Goal: Register for event/course

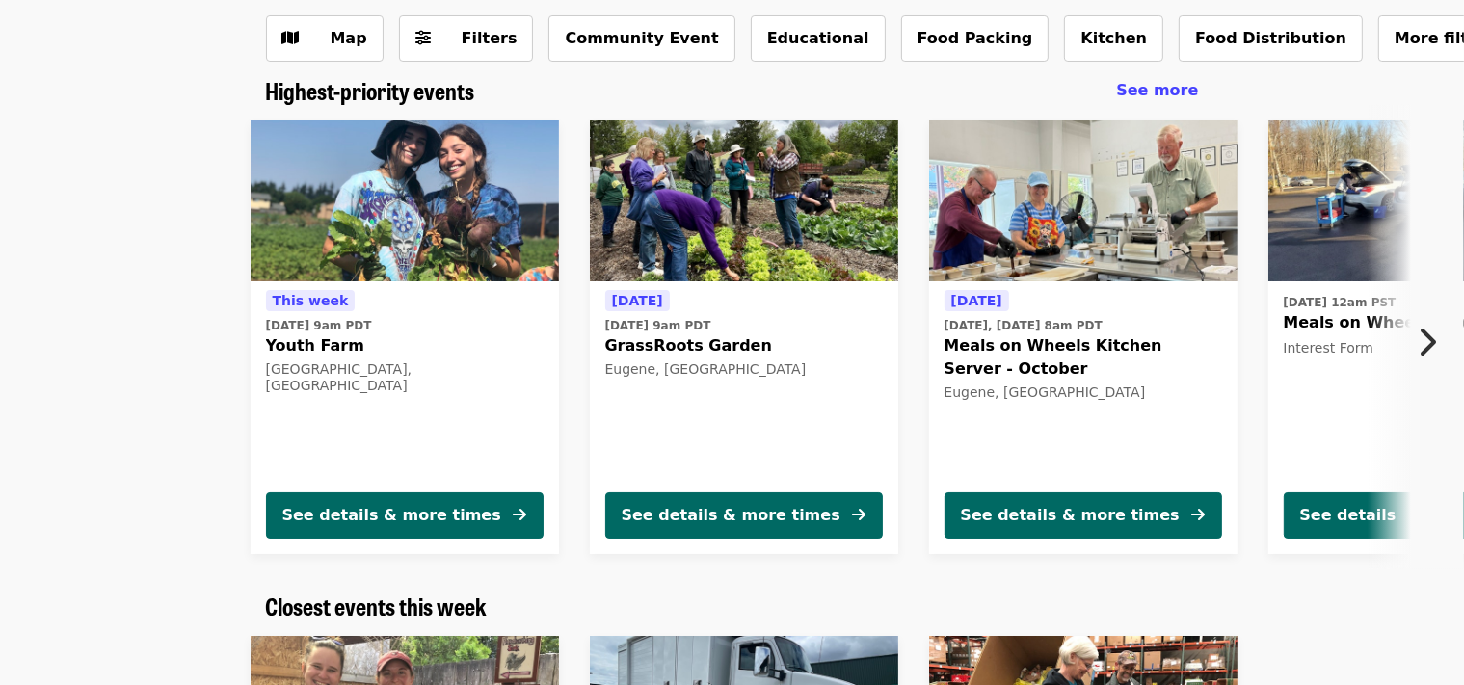
scroll to position [203, 0]
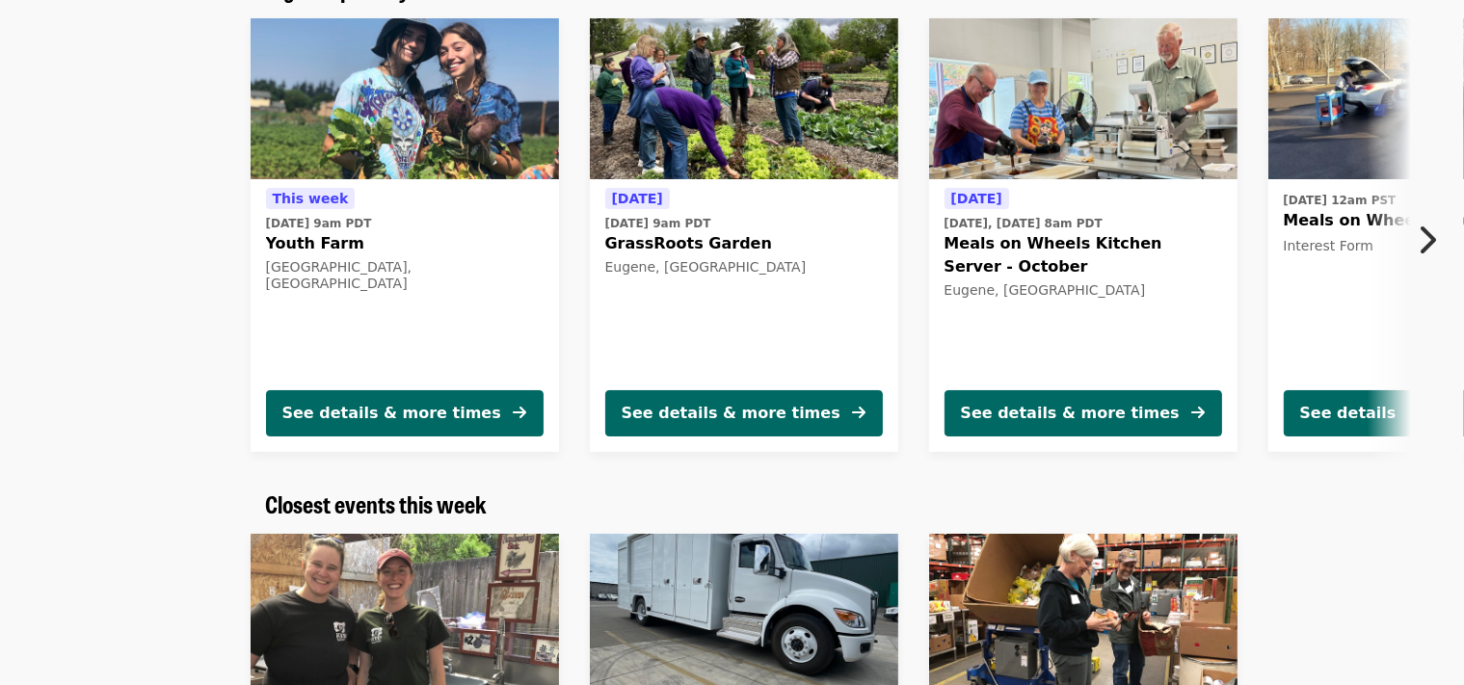
click at [1439, 235] on button "Next item" at bounding box center [1433, 240] width 64 height 54
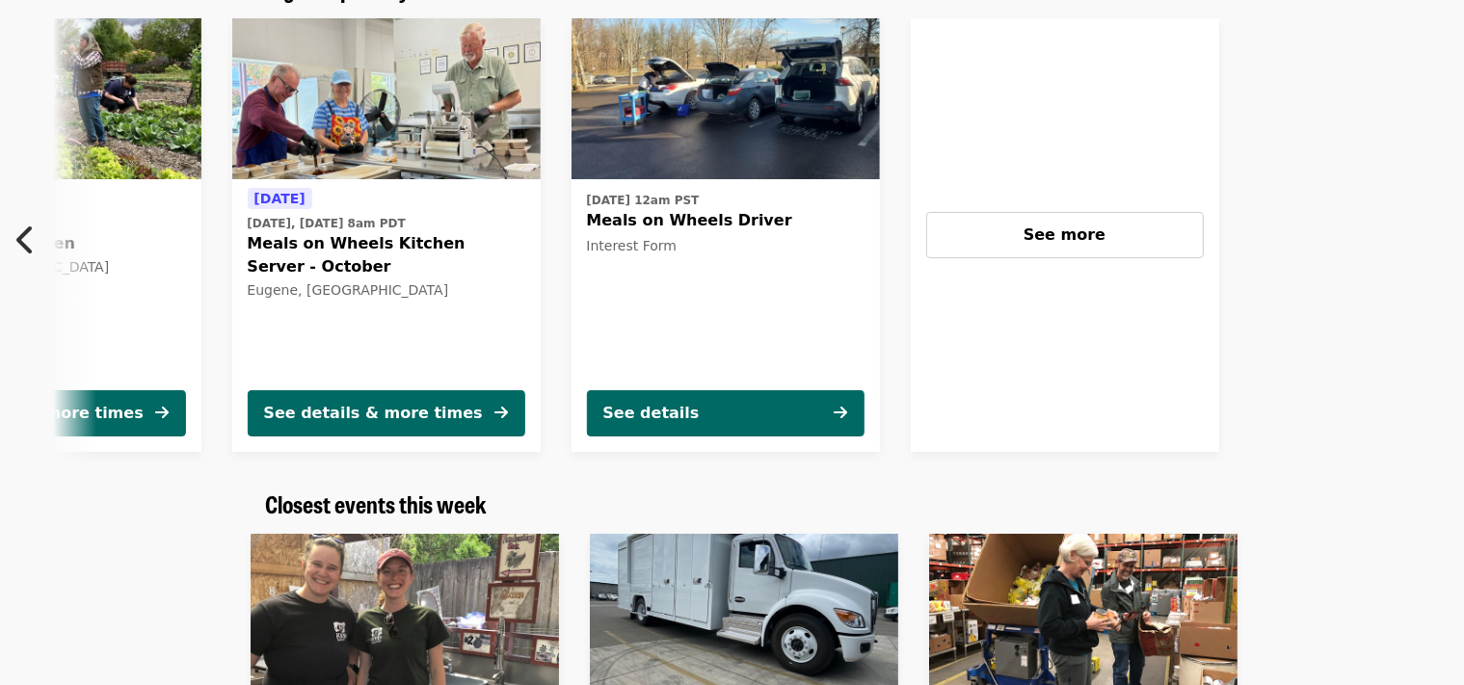
scroll to position [0, 698]
click at [29, 237] on icon "chevron-left icon" at bounding box center [25, 240] width 19 height 37
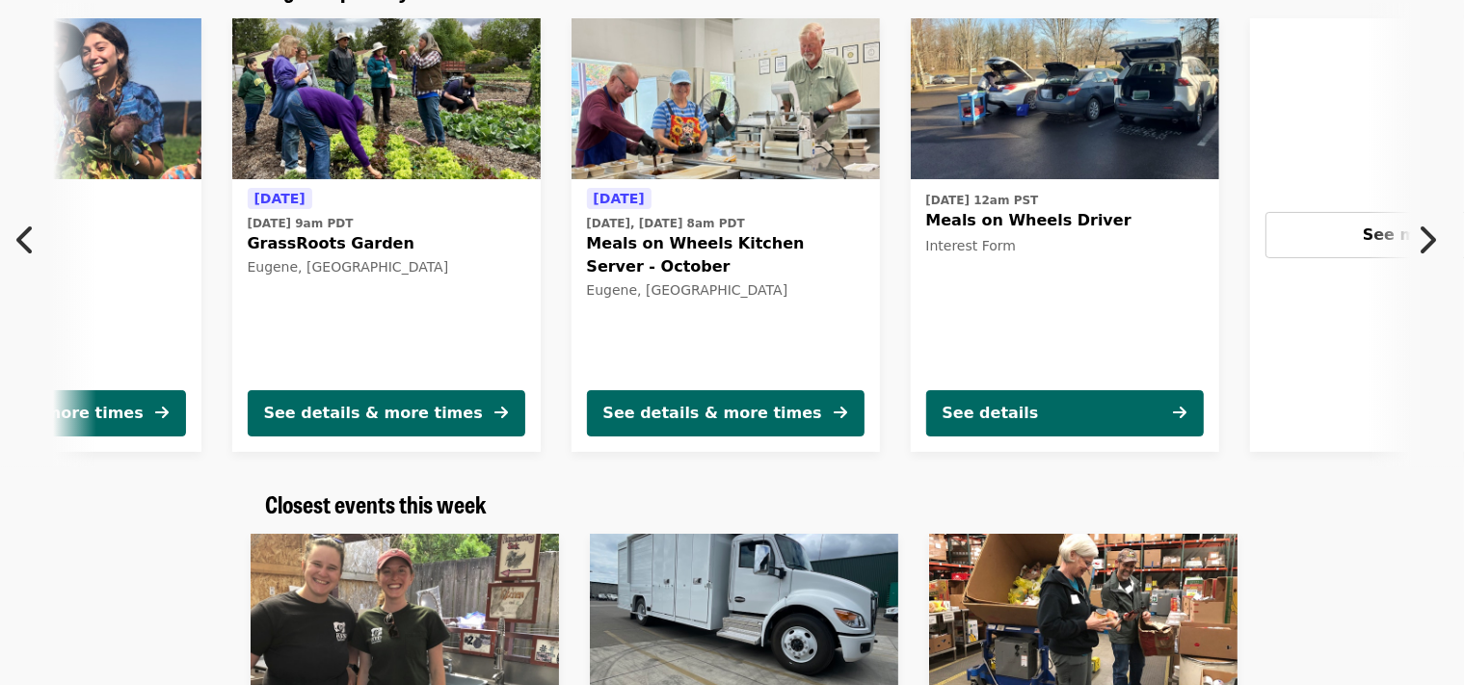
scroll to position [0, 359]
click at [23, 236] on icon "chevron-left icon" at bounding box center [25, 240] width 19 height 37
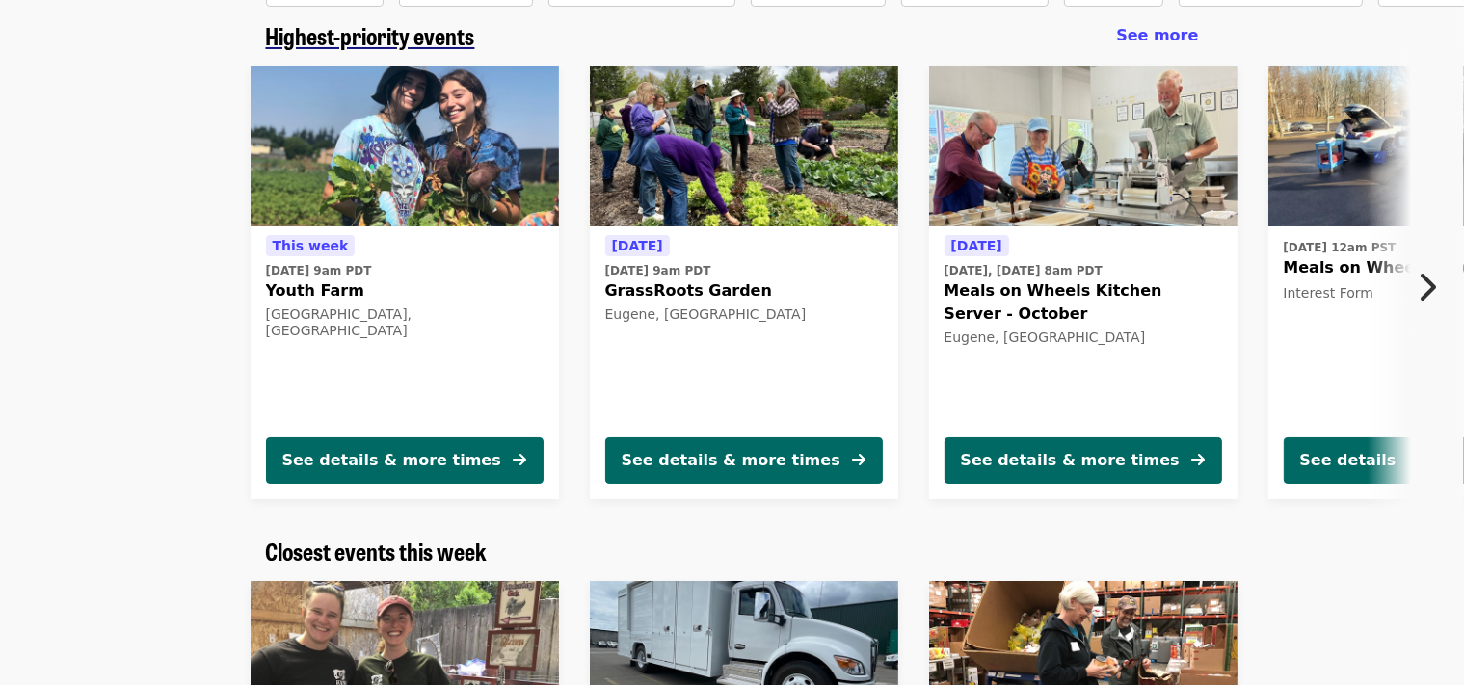
scroll to position [0, 0]
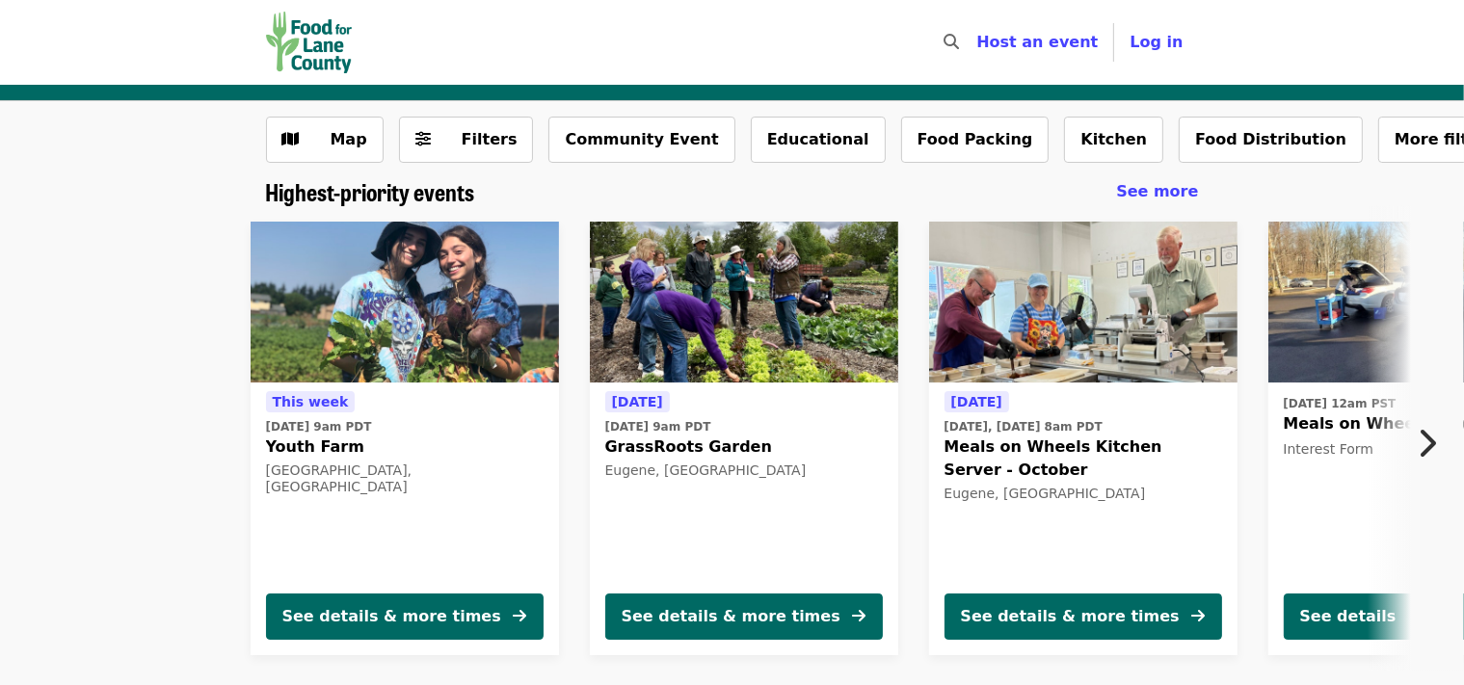
click at [1082, 42] on span "Host an event" at bounding box center [1037, 42] width 121 height 18
click at [634, 144] on button "Community Event" at bounding box center [642, 140] width 186 height 46
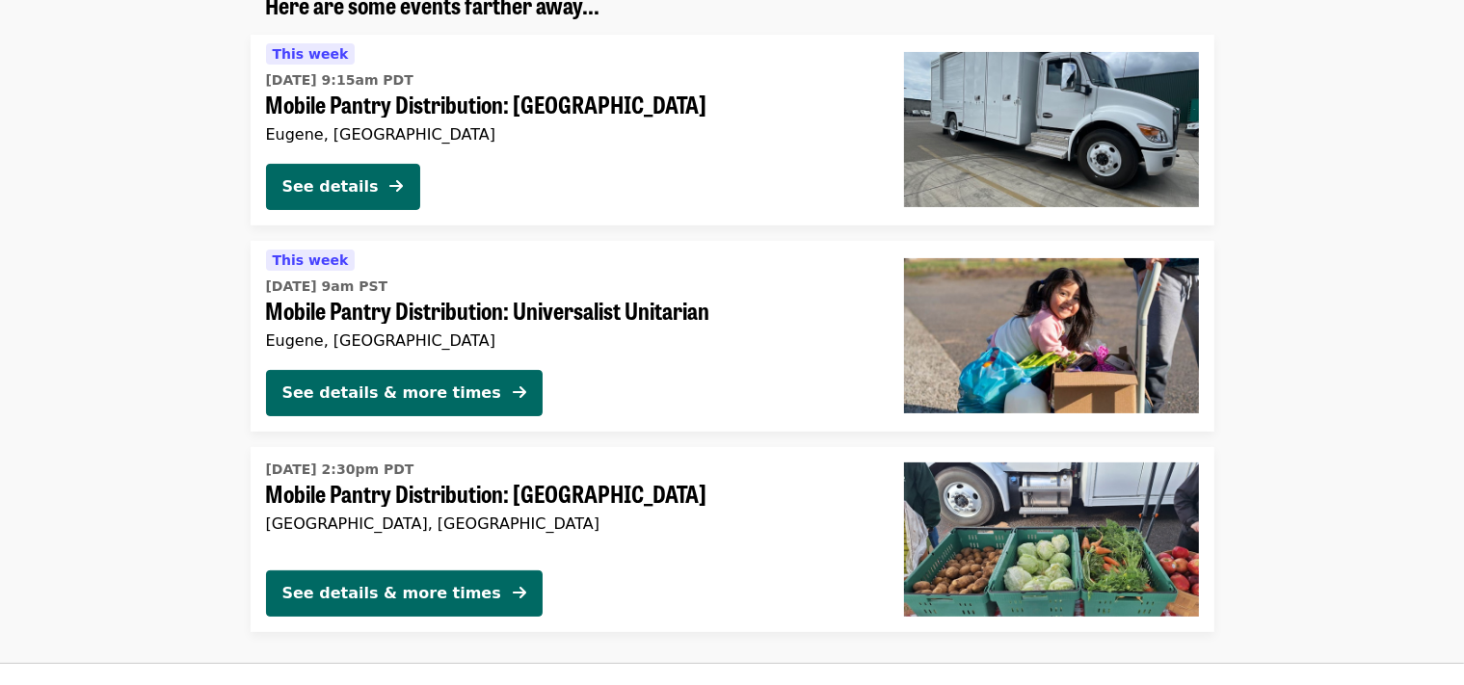
scroll to position [203, 0]
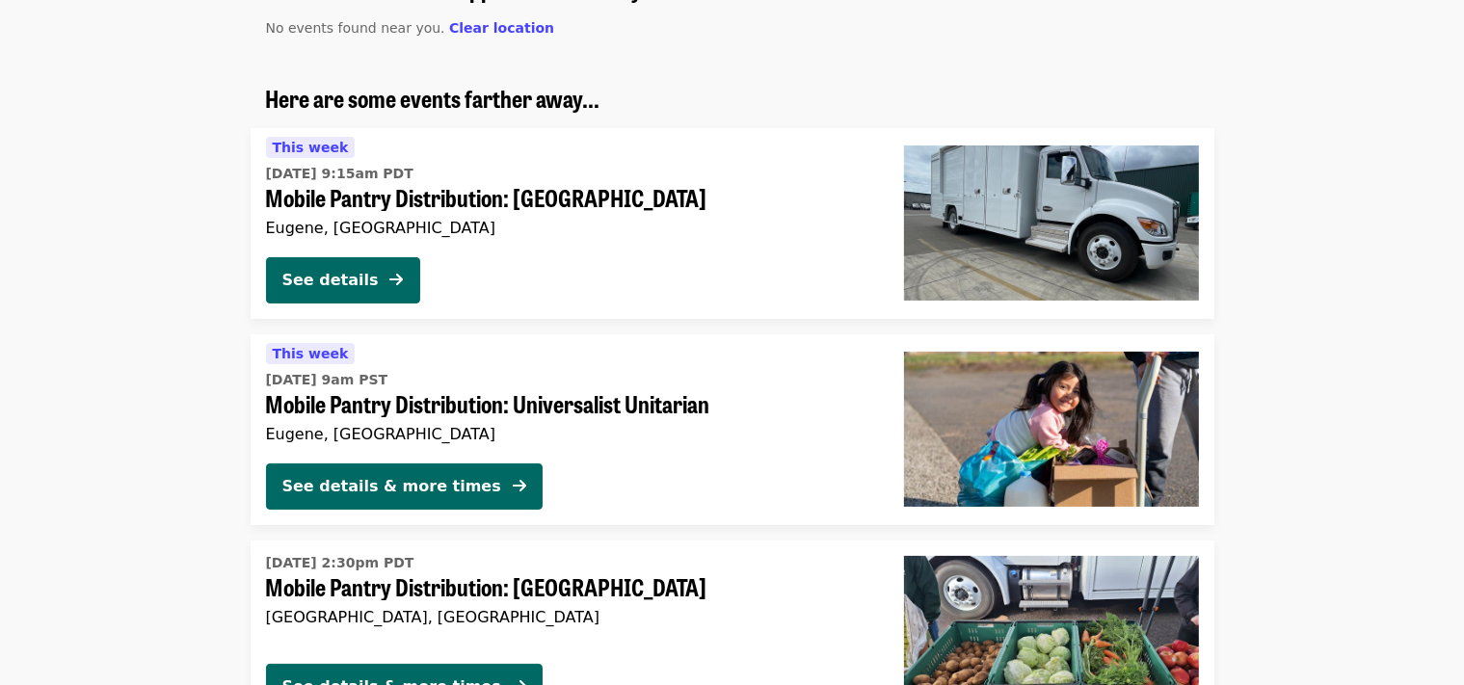
click at [314, 191] on span "Mobile Pantry Distribution: [GEOGRAPHIC_DATA]" at bounding box center [569, 198] width 607 height 28
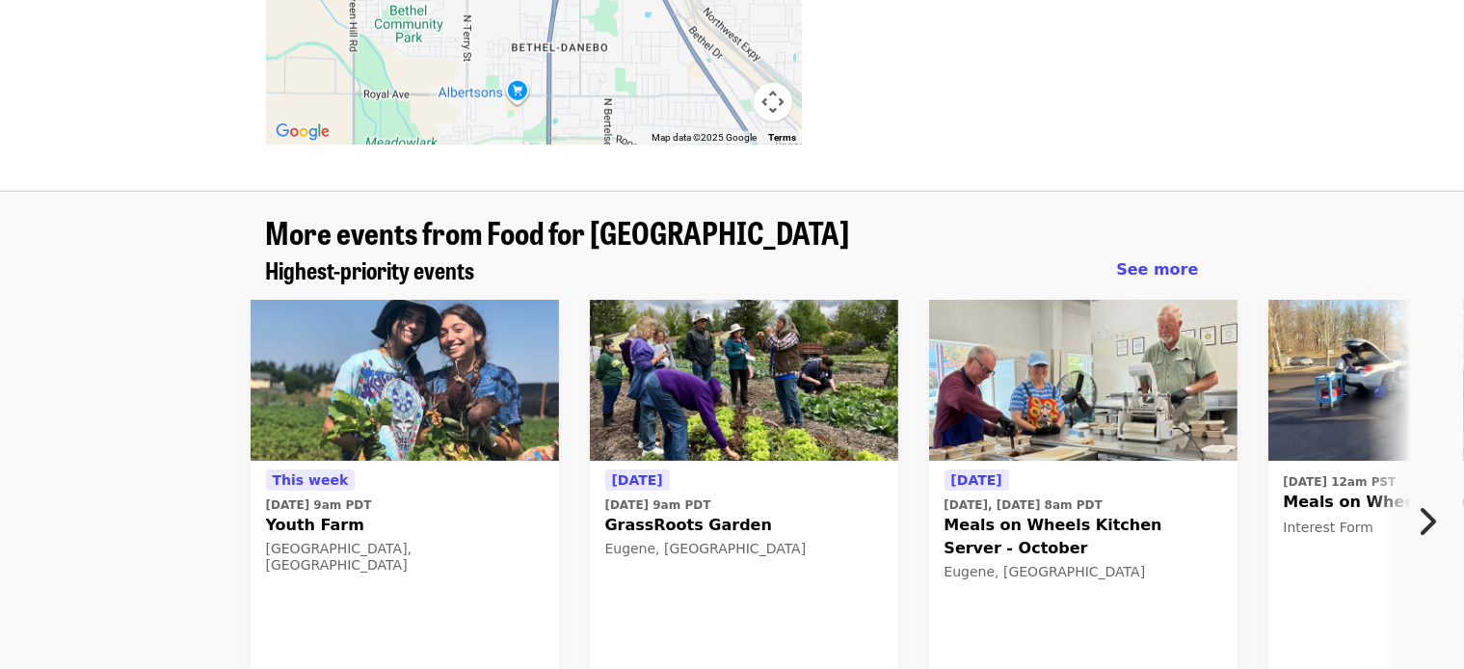
scroll to position [1832, 0]
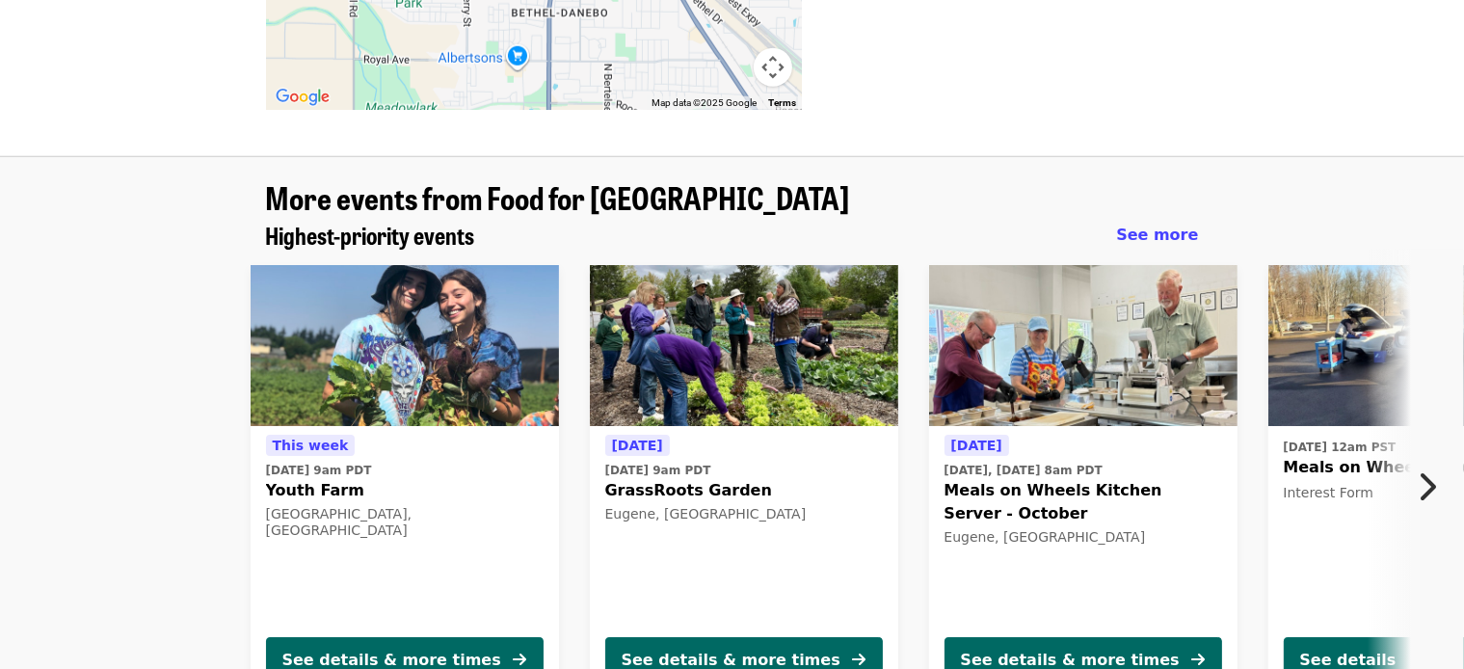
click at [1017, 479] on span "Meals on Wheels Kitchen Server - October" at bounding box center [1084, 502] width 278 height 46
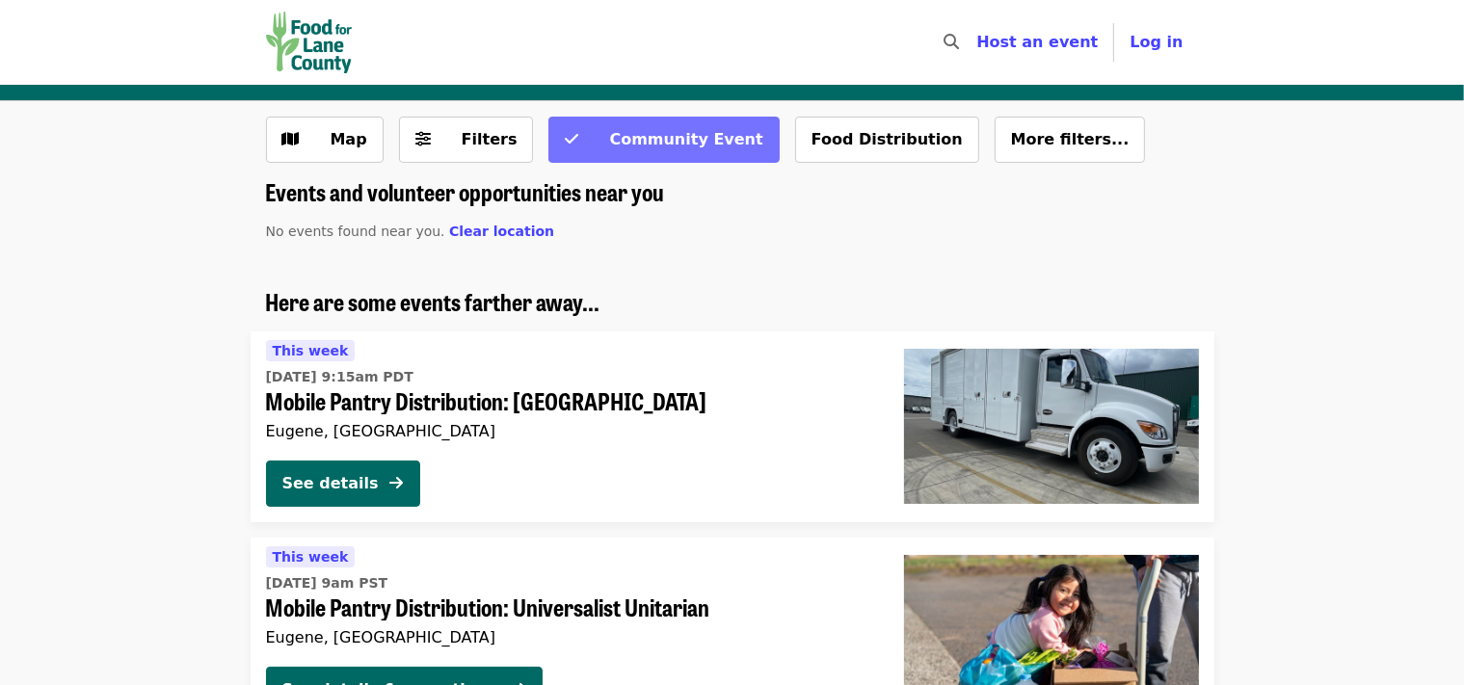
click at [687, 136] on span "Community Event" at bounding box center [685, 139] width 153 height 18
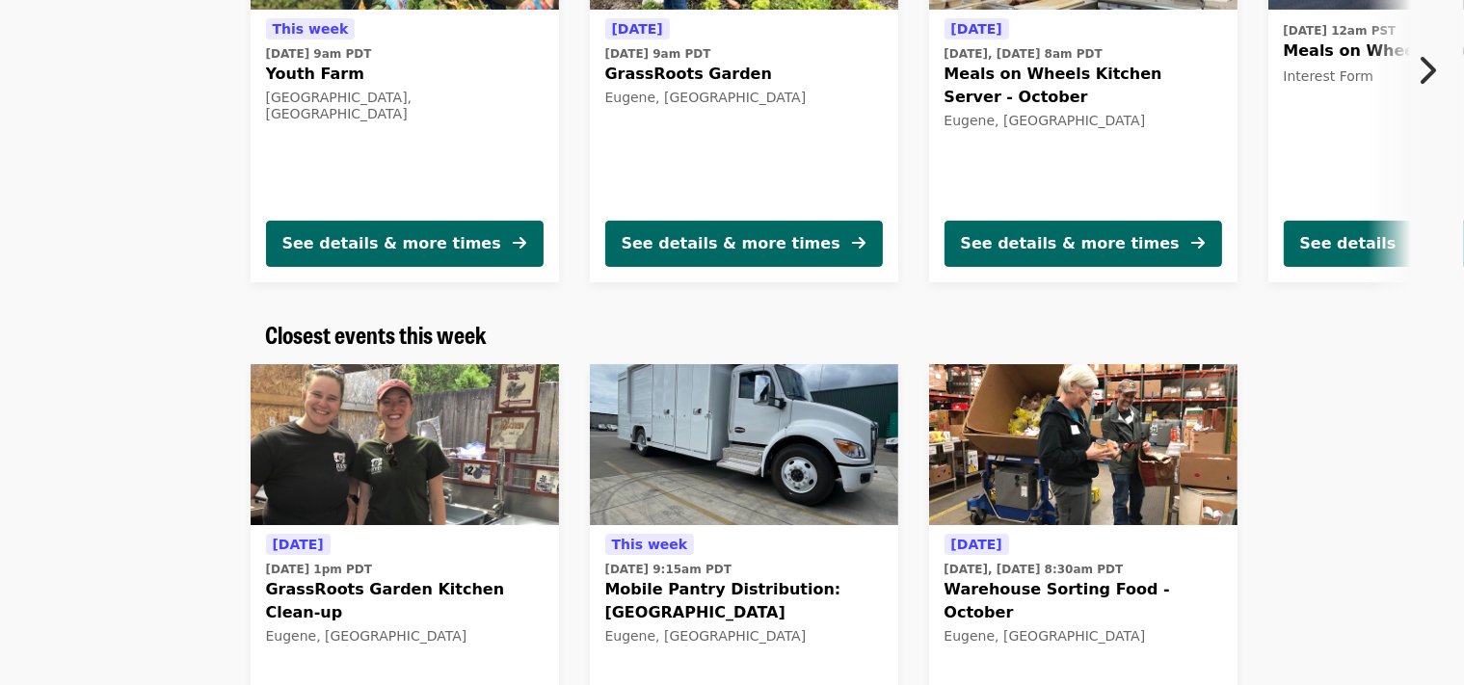
scroll to position [407, 0]
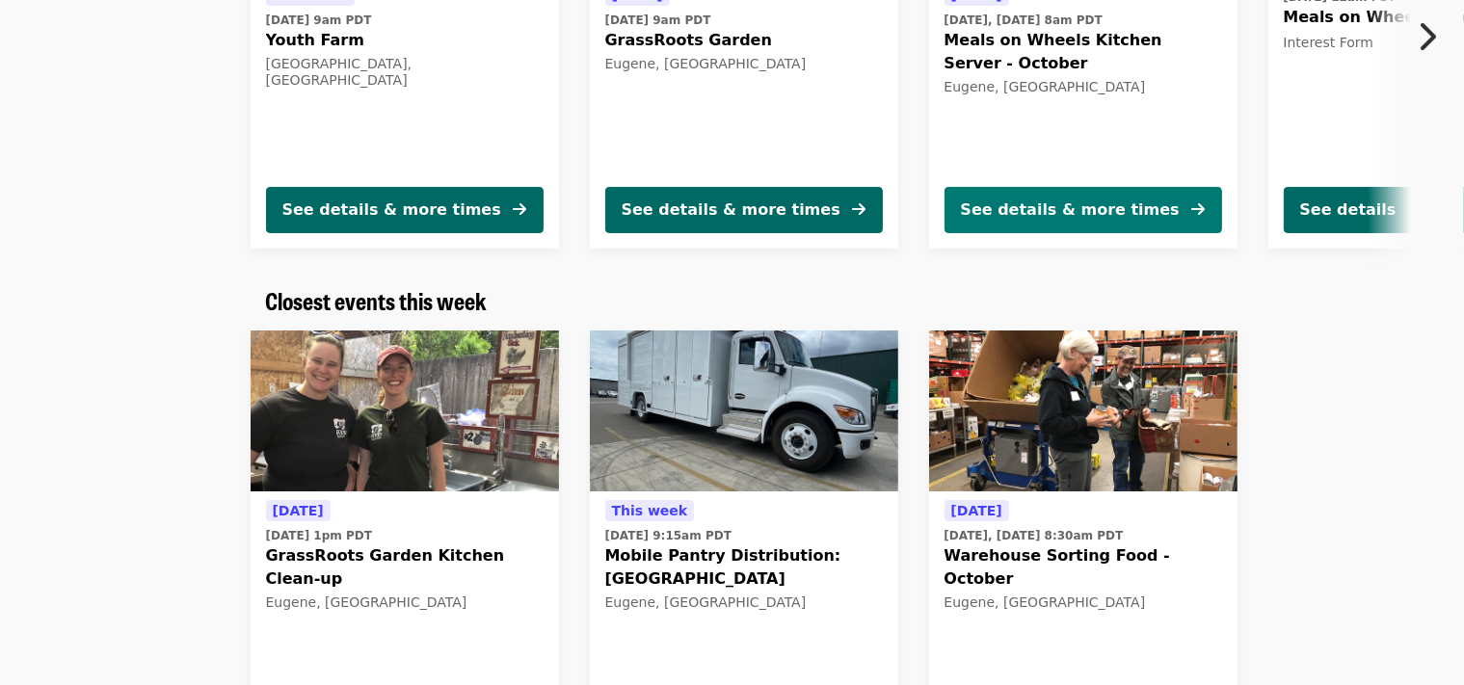
click at [1202, 208] on icon "arrow-right icon" at bounding box center [1199, 210] width 13 height 18
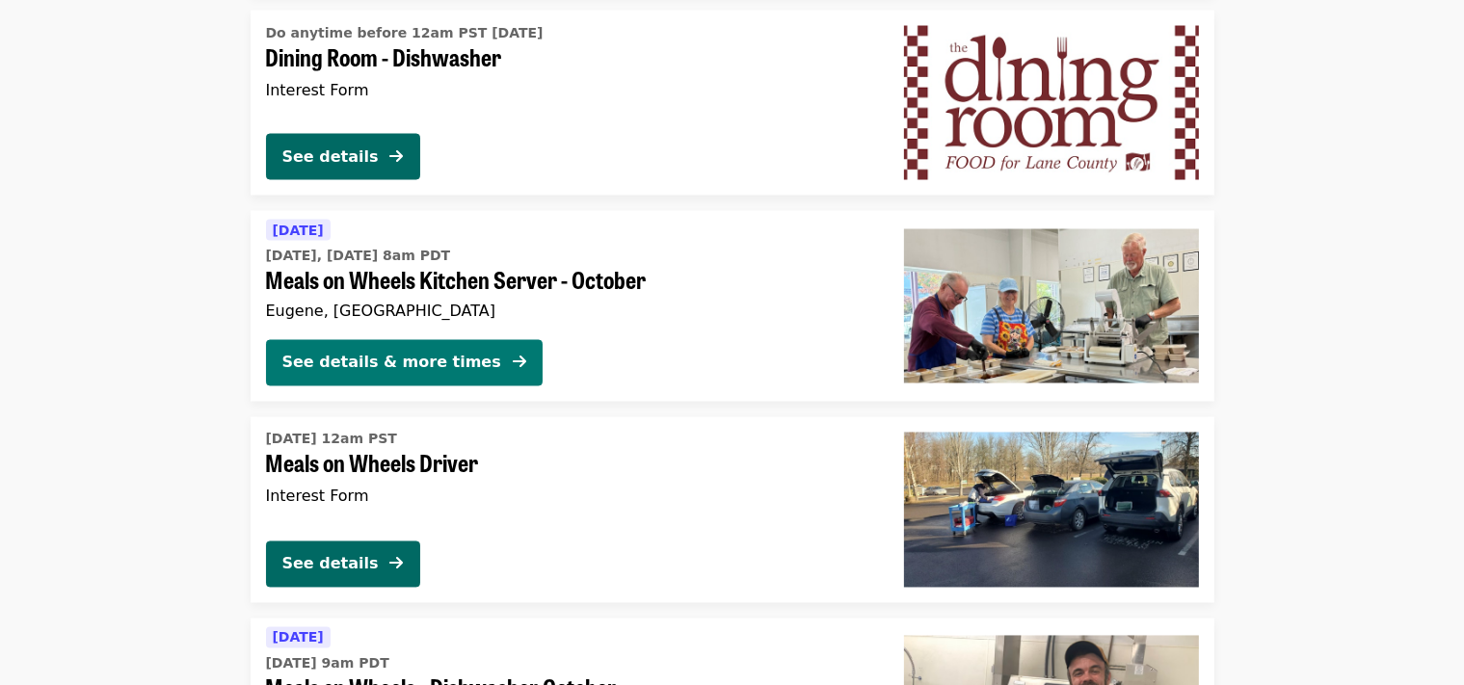
scroll to position [3462, 0]
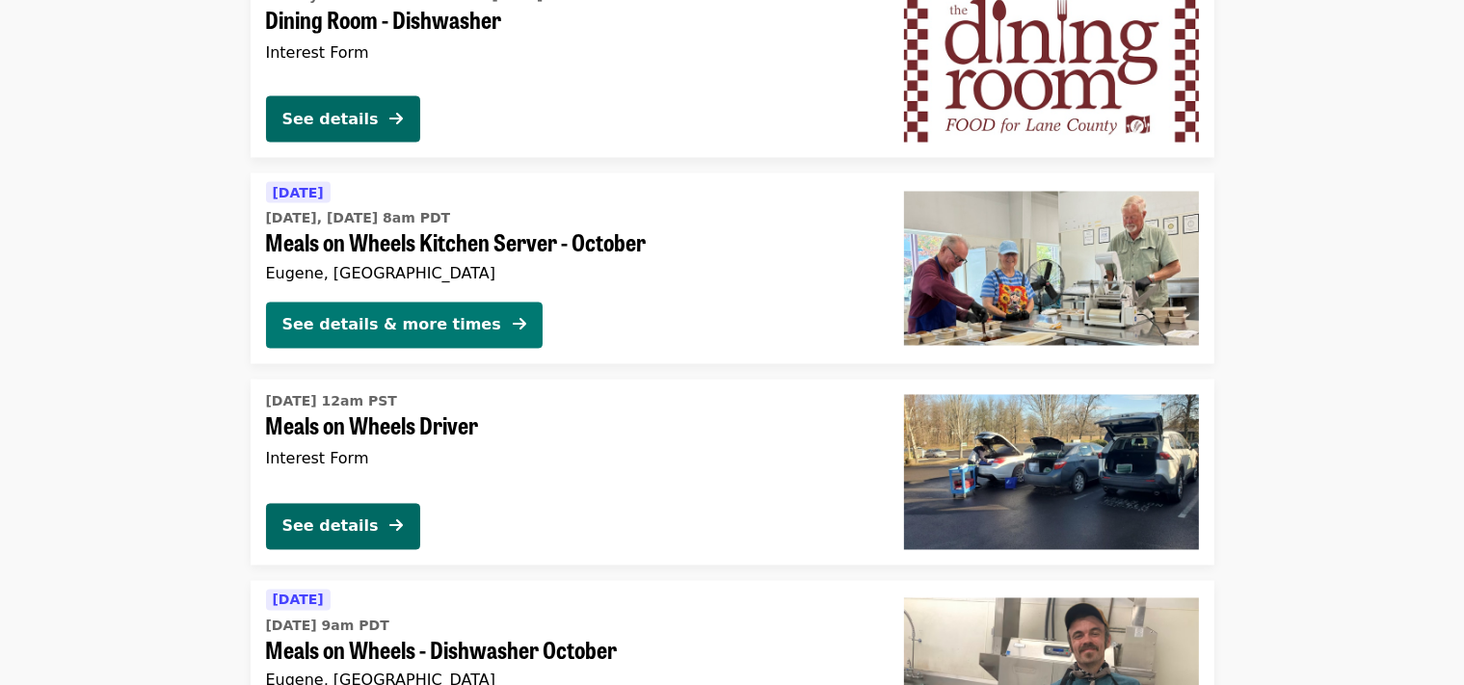
click at [376, 332] on div "See details & more times" at bounding box center [391, 325] width 219 height 23
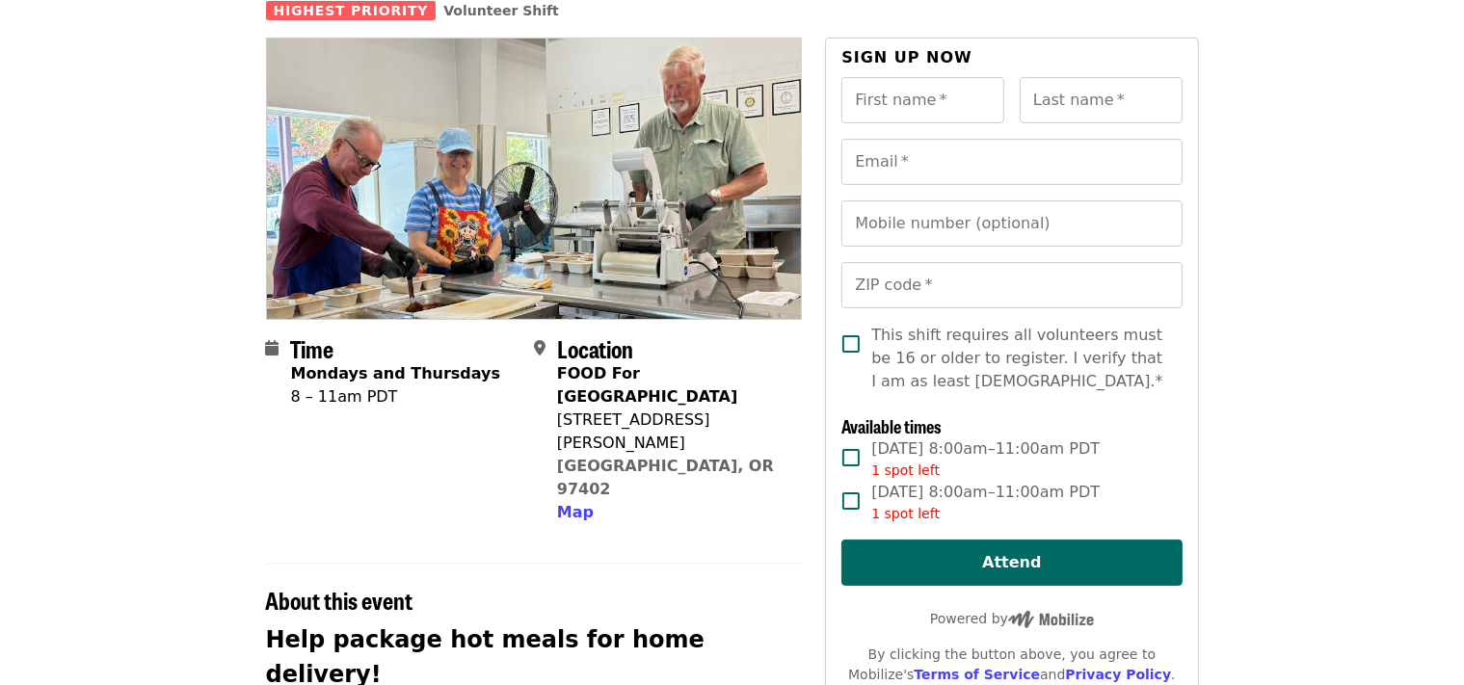
scroll to position [101, 0]
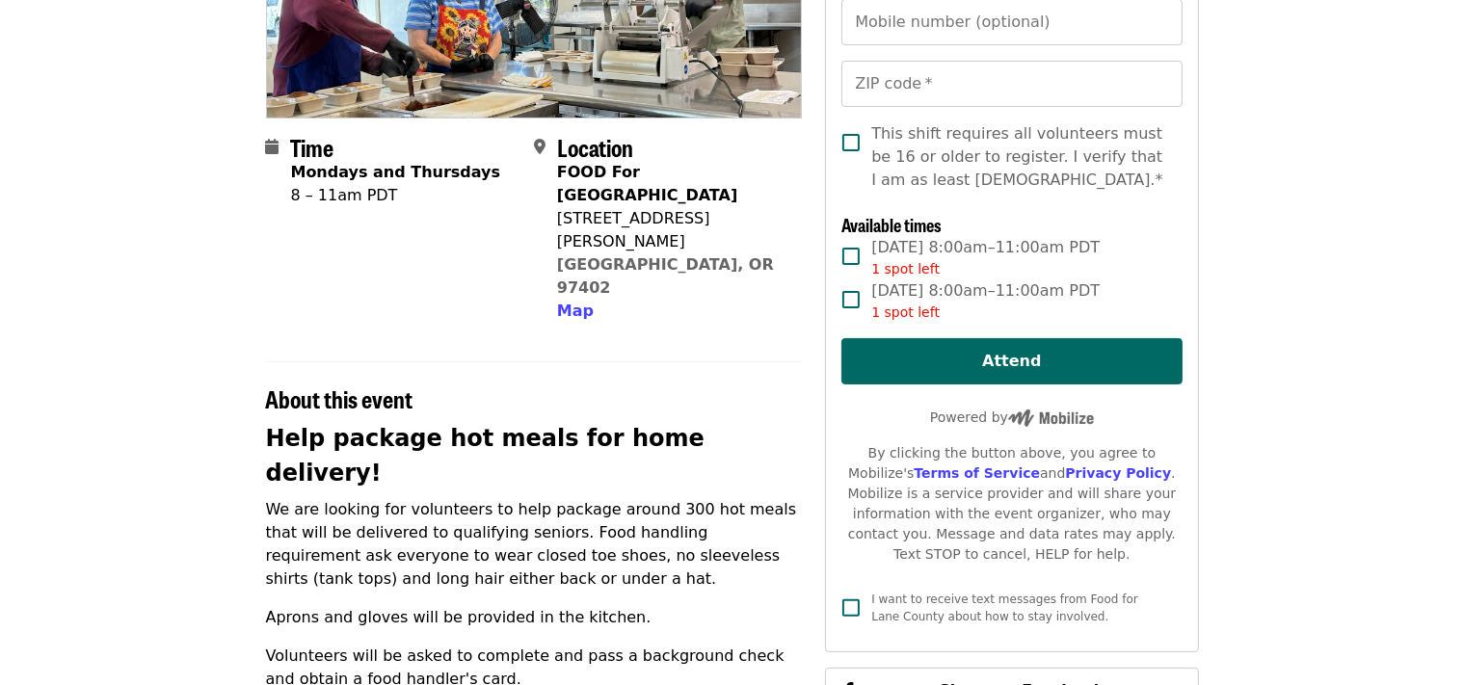
scroll to position [292, 0]
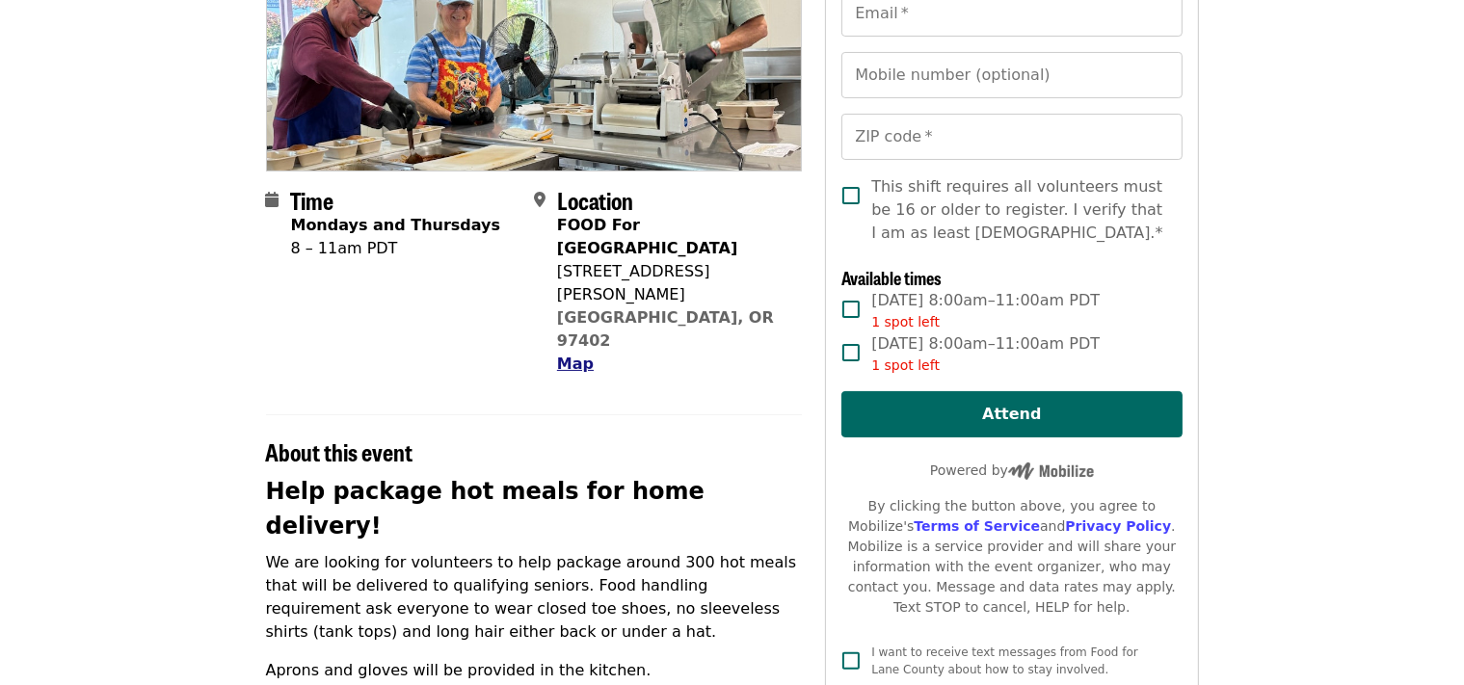
click at [574, 355] on span "Map" at bounding box center [575, 364] width 37 height 18
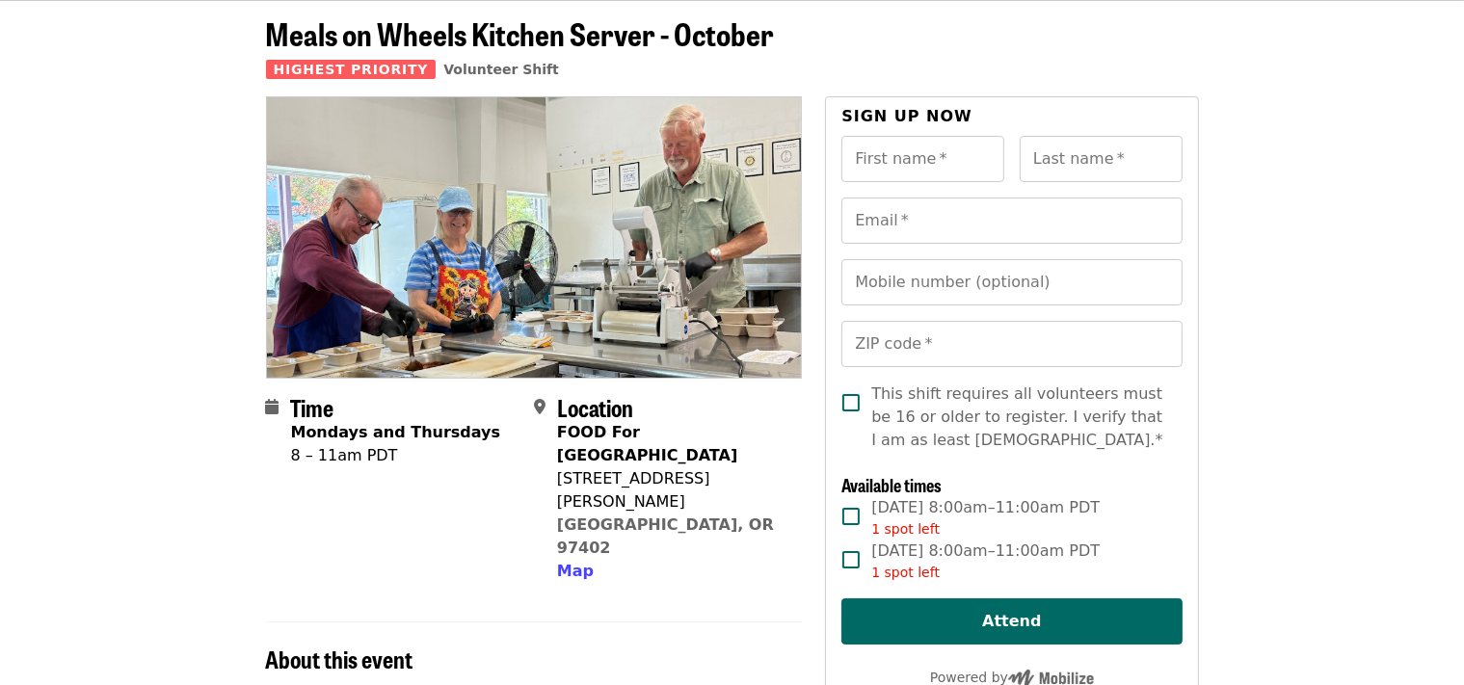
scroll to position [0, 0]
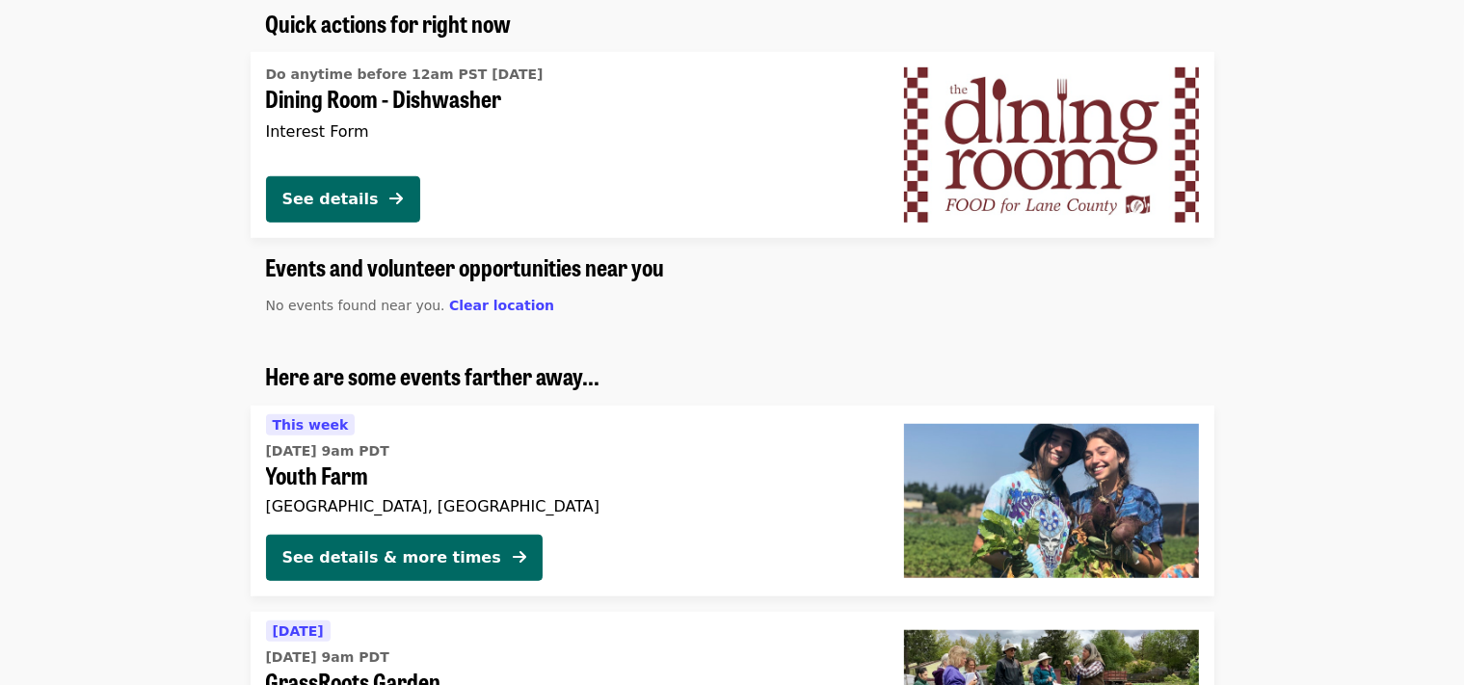
scroll to position [1019, 0]
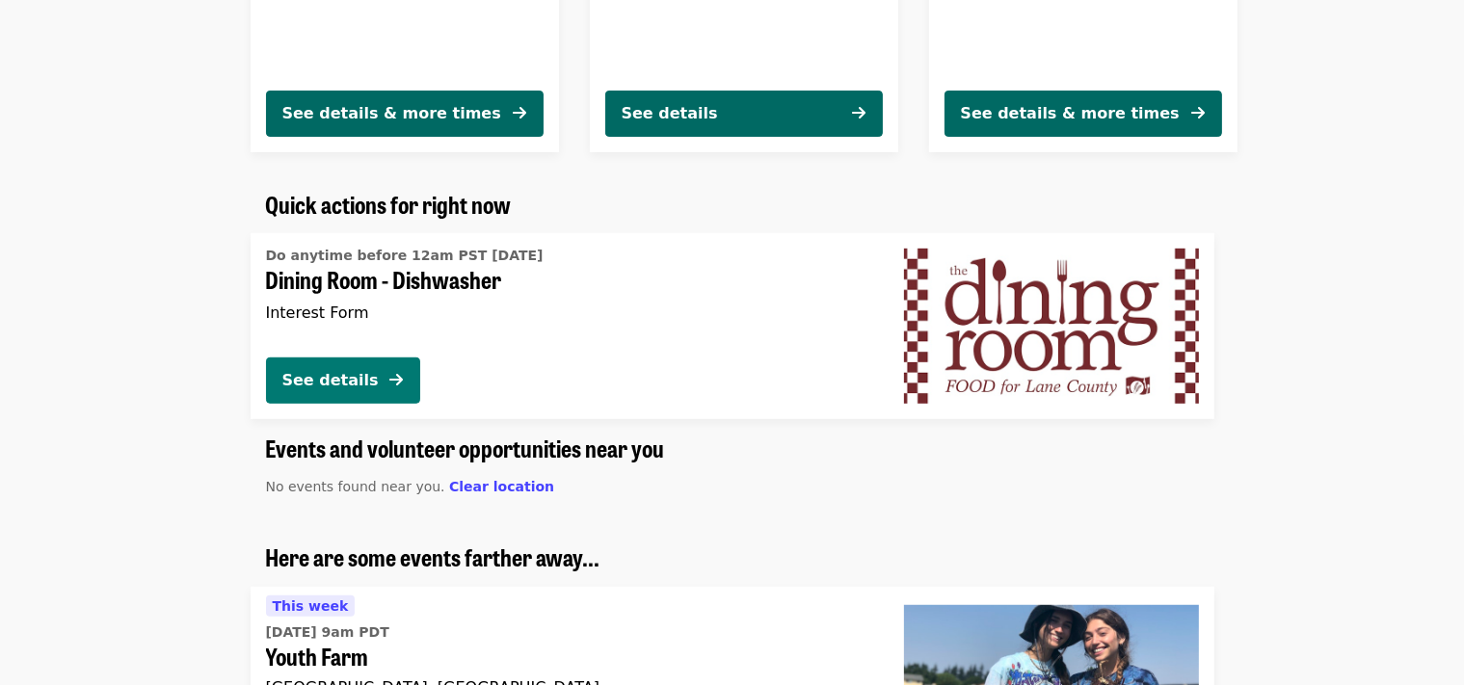
click at [324, 387] on div "See details" at bounding box center [330, 380] width 96 height 23
